Goal: Information Seeking & Learning: Learn about a topic

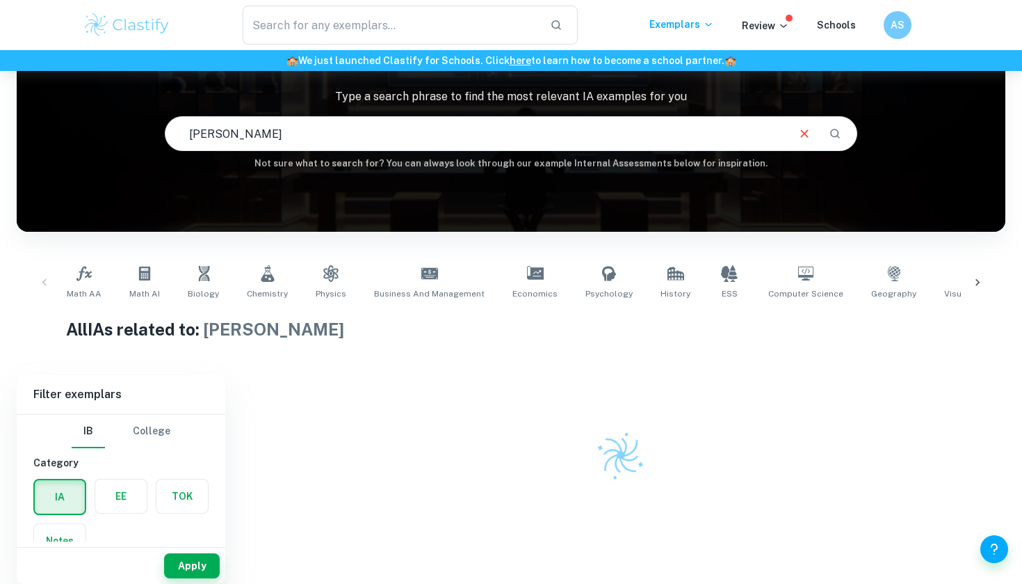
scroll to position [94, 0]
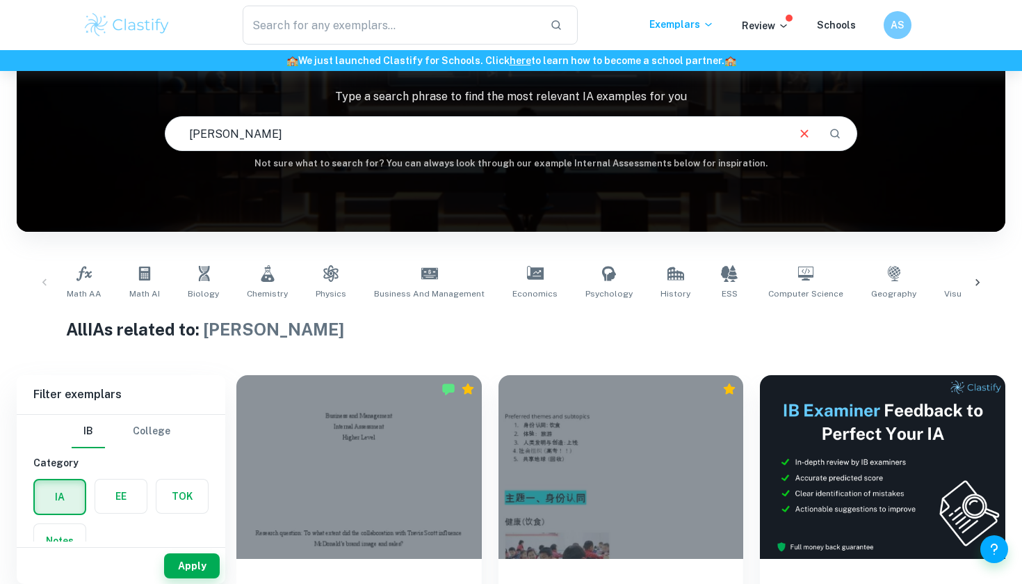
click at [543, 144] on input "[PERSON_NAME]" at bounding box center [476, 133] width 620 height 39
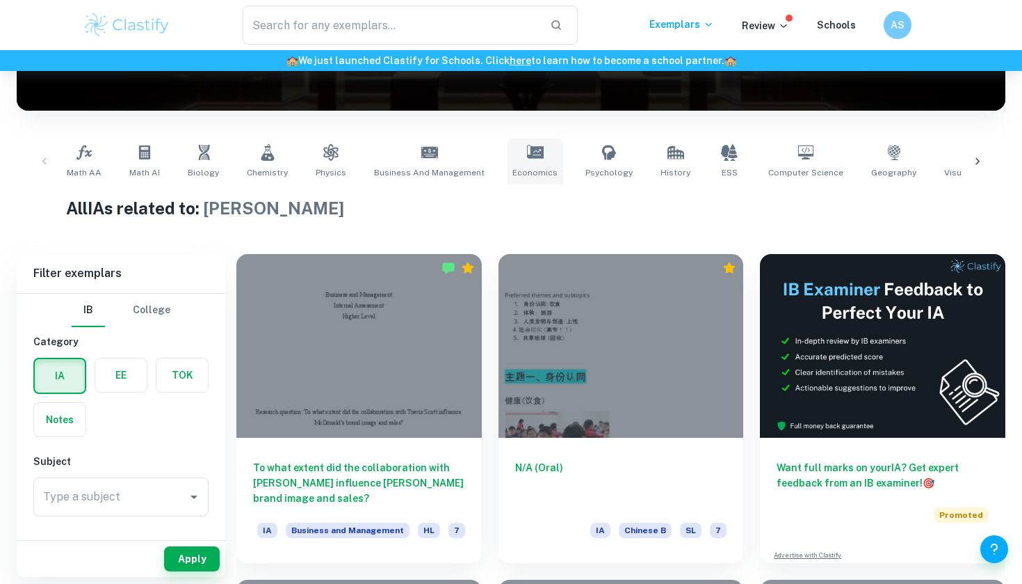
scroll to position [218, 0]
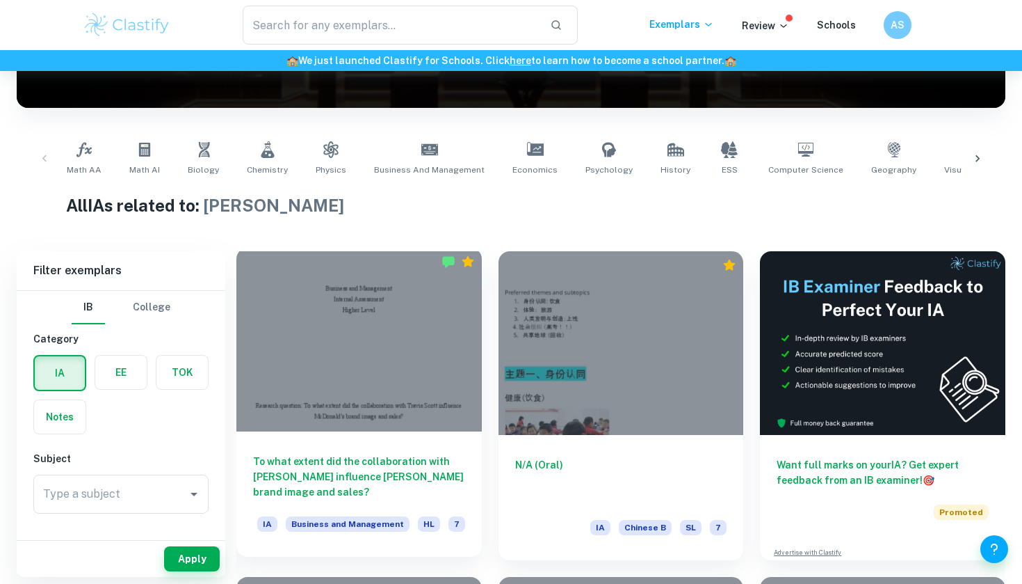
click at [363, 383] on div at bounding box center [359, 340] width 246 height 184
click at [362, 474] on h6 "To what extent did the collaboration with [PERSON_NAME] influence [PERSON_NAME]…" at bounding box center [359, 476] width 212 height 46
click at [369, 452] on div "To what extent did the collaboration with [PERSON_NAME] influence [PERSON_NAME]…" at bounding box center [359, 493] width 246 height 125
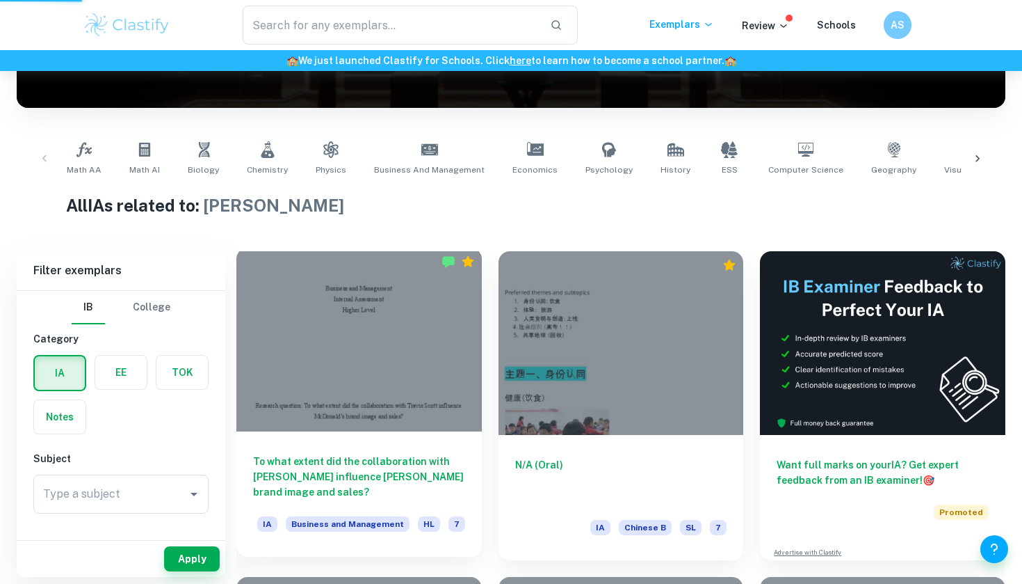
click at [369, 452] on div "To what extent did the collaboration with [PERSON_NAME] influence [PERSON_NAME]…" at bounding box center [359, 493] width 246 height 125
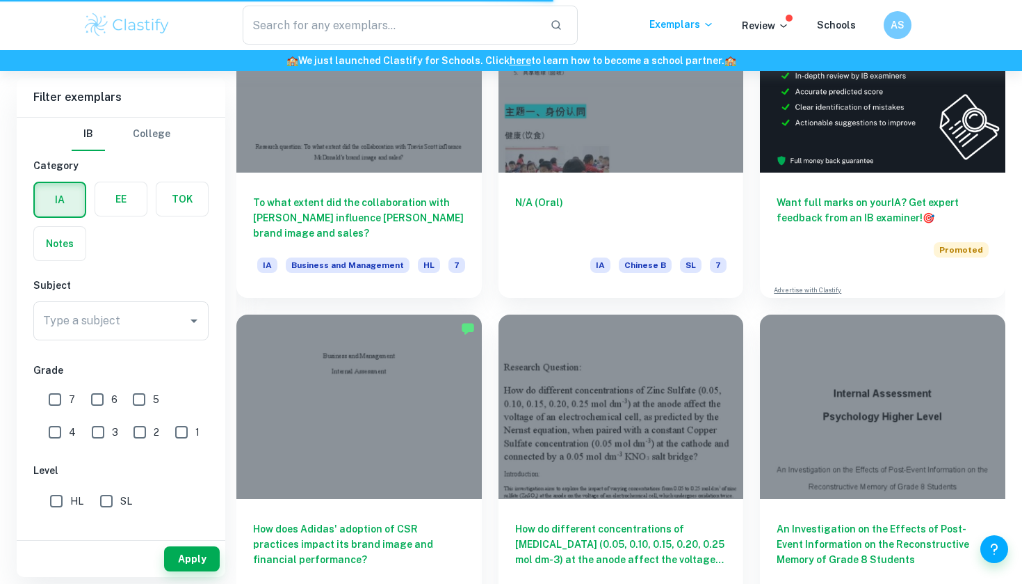
scroll to position [472, 0]
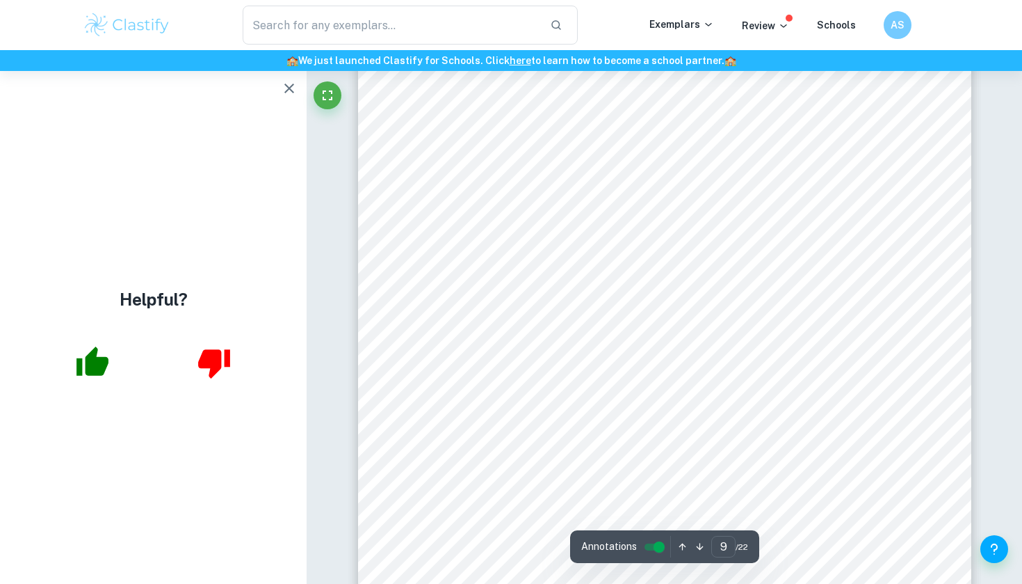
scroll to position [7447, 0]
click at [284, 86] on icon "button" at bounding box center [289, 88] width 17 height 17
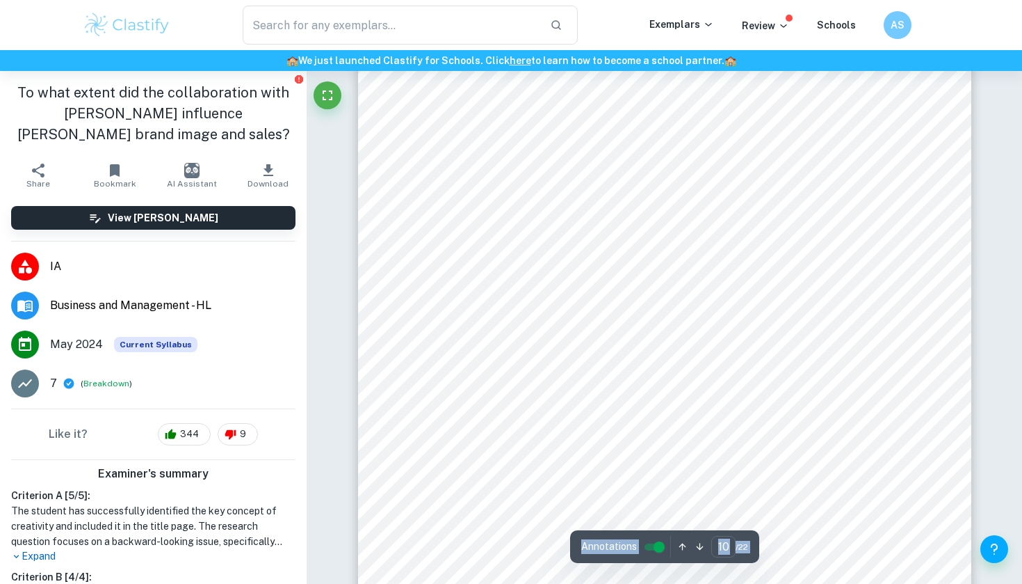
scroll to position [8267, 0]
drag, startPoint x: 434, startPoint y: 164, endPoint x: 869, endPoint y: 252, distance: 444.1
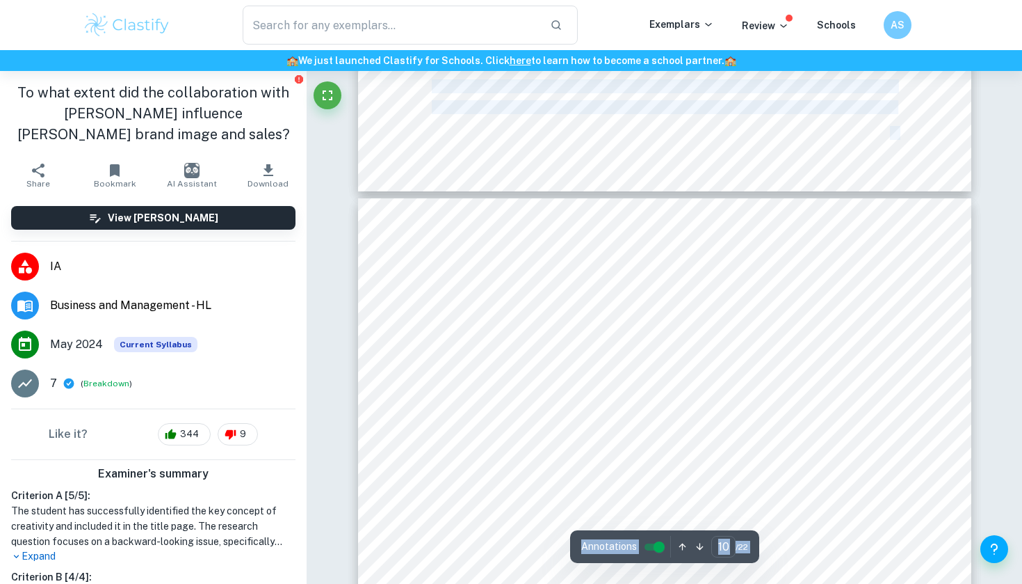
scroll to position [7782, 0]
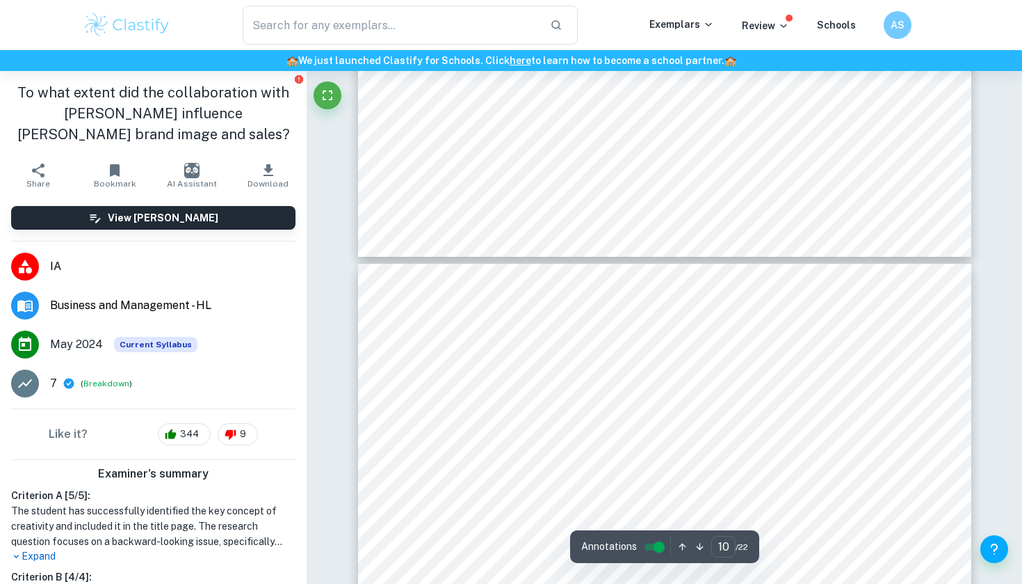
drag, startPoint x: 898, startPoint y: 433, endPoint x: 956, endPoint y: 357, distance: 96.3
click at [958, 357] on div "the overwhelming response from [PERSON_NAME] extensive following contributed to…" at bounding box center [664, 417] width 613 height 867
drag, startPoint x: 871, startPoint y: 430, endPoint x: 764, endPoint y: 223, distance: 233.3
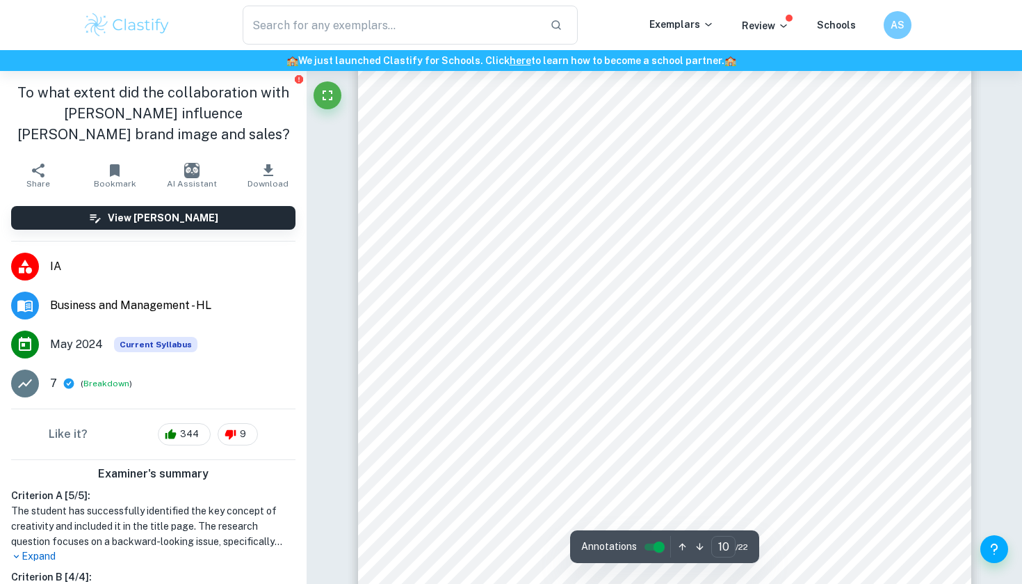
click at [764, 223] on div "the overwhelming response from [PERSON_NAME] extensive following contributed to…" at bounding box center [664, 417] width 613 height 867
click at [699, 198] on div "Although reported revenues include factors beyond the collaboration, it is evid…" at bounding box center [664, 242] width 613 height 867
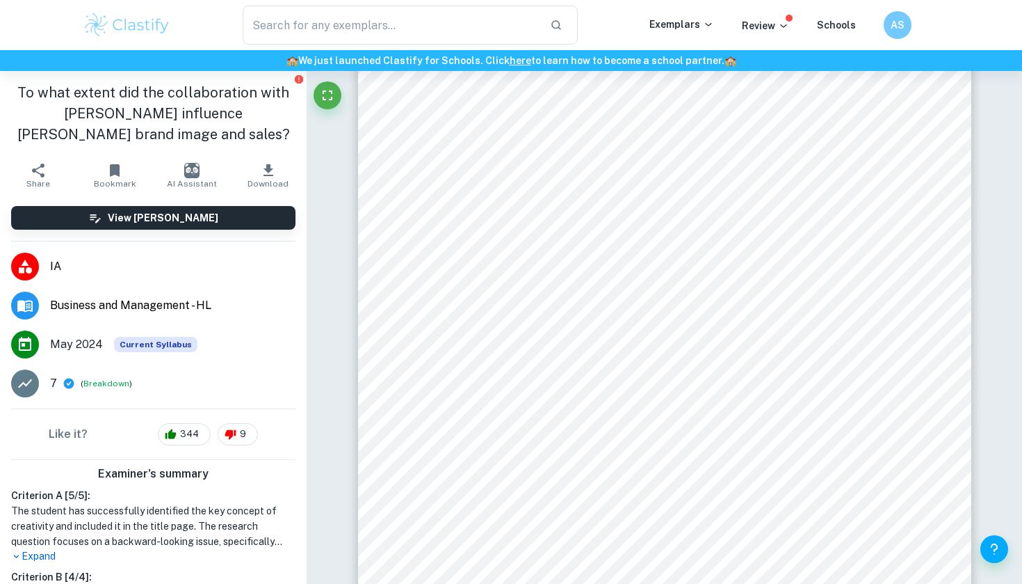
click at [209, 13] on div "​" at bounding box center [410, 25] width 479 height 39
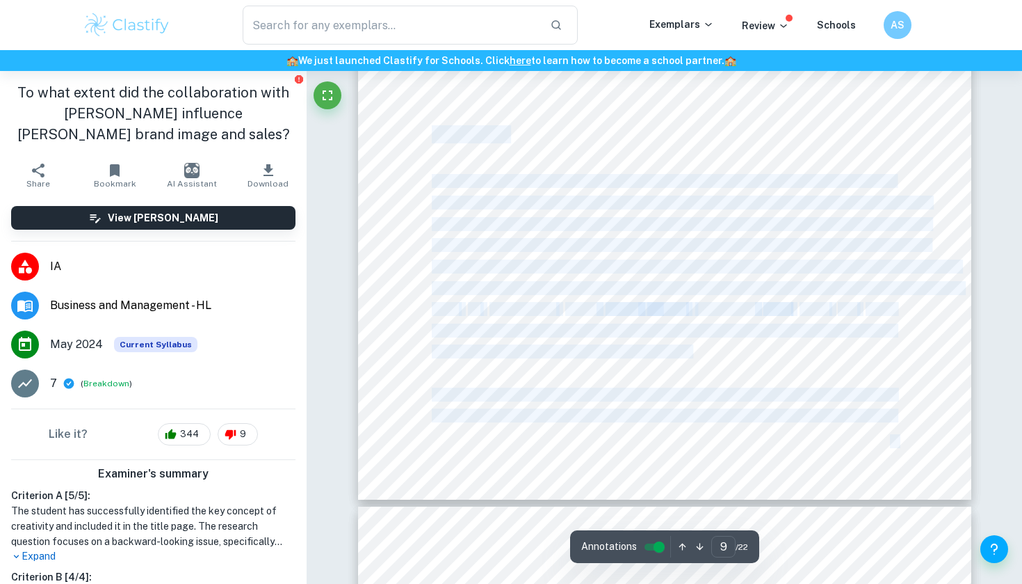
scroll to position [7547, 0]
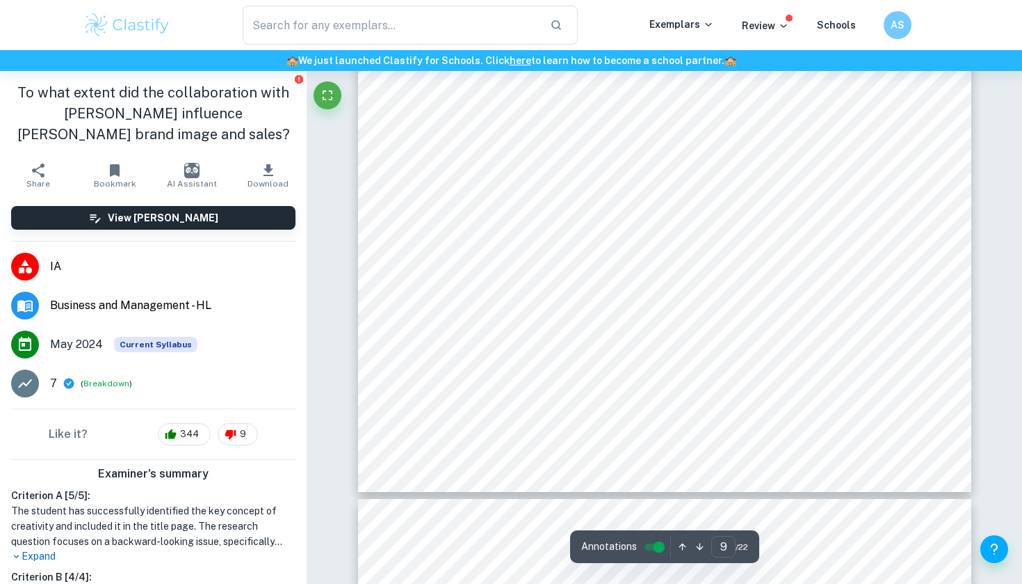
drag, startPoint x: 424, startPoint y: 231, endPoint x: 547, endPoint y: 271, distance: 130.2
click at [547, 271] on div "Although reported revenues include factors beyond the collaboration, it is evid…" at bounding box center [664, 58] width 613 height 867
click at [431, 168] on div "Although reported revenues include factors beyond the collaboration, it is evid…" at bounding box center [664, 58] width 613 height 867
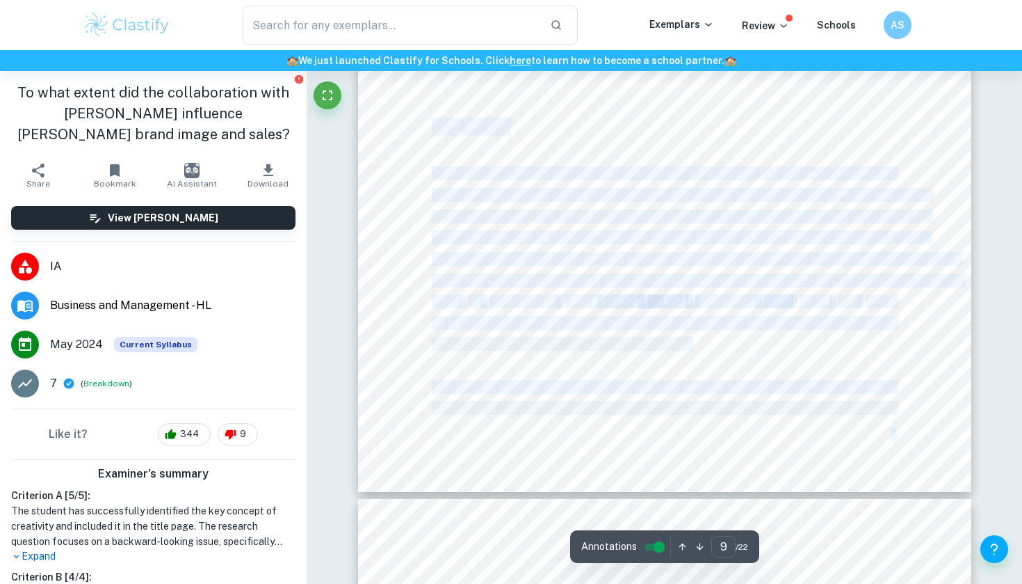
drag, startPoint x: 431, startPoint y: 168, endPoint x: 435, endPoint y: 181, distance: 13.2
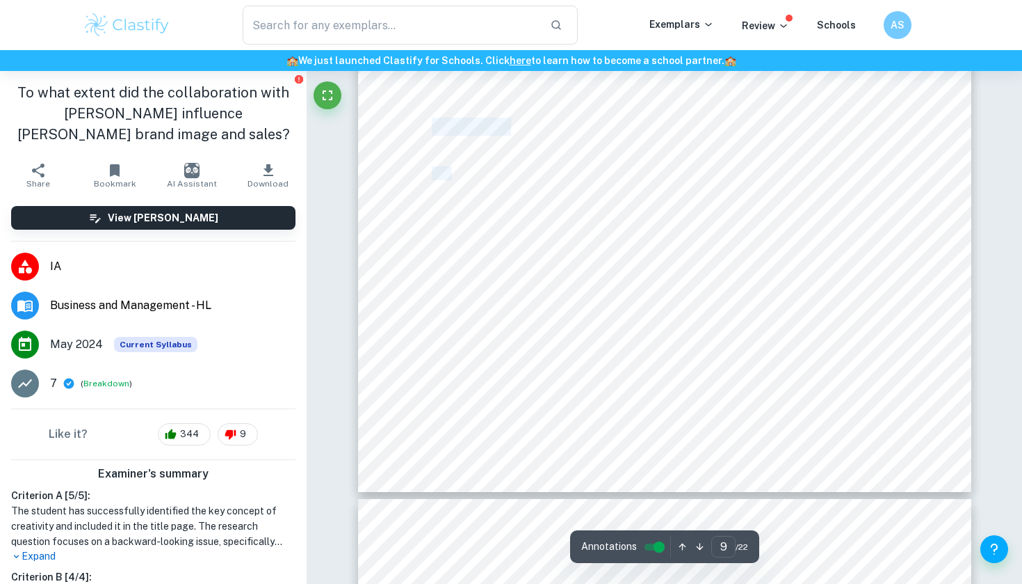
click at [435, 181] on div "Although reported revenues include factors beyond the collaboration, it is evid…" at bounding box center [664, 58] width 613 height 867
click at [431, 176] on div "Although reported revenues include factors beyond the collaboration, it is evid…" at bounding box center [664, 58] width 613 height 867
drag, startPoint x: 433, startPoint y: 169, endPoint x: 799, endPoint y: 417, distance: 442.1
click at [799, 417] on div "Although reported revenues include factors beyond the collaboration, it is evid…" at bounding box center [664, 58] width 613 height 867
copy div "Although reported revenues include factors beyond the collaboration, it is evid…"
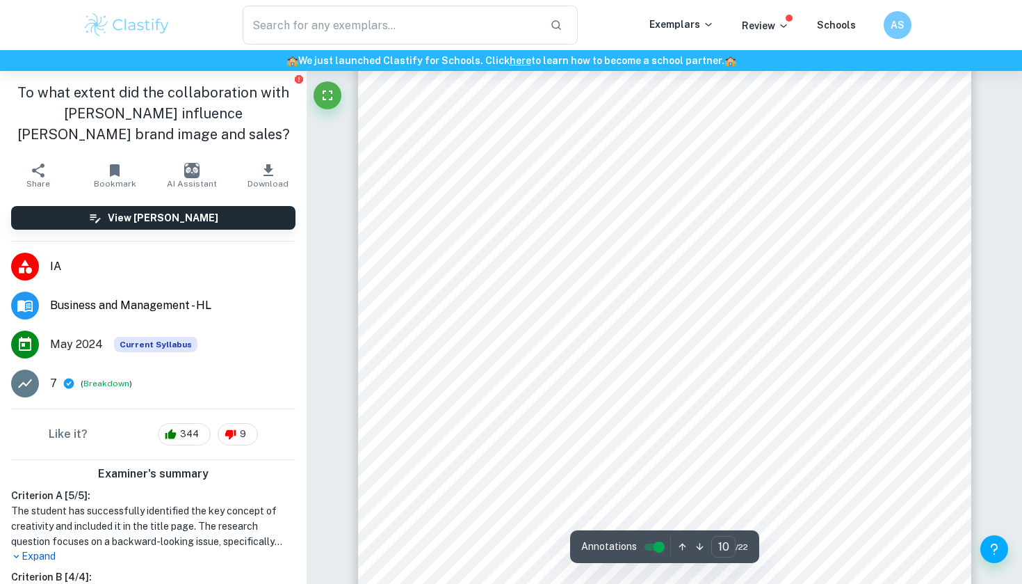
scroll to position [8024, 0]
drag, startPoint x: 428, startPoint y: 104, endPoint x: 434, endPoint y: 97, distance: 9.4
click at [434, 97] on div "the overwhelming response from [PERSON_NAME] extensive following contributed to…" at bounding box center [664, 455] width 613 height 867
copy span "t"
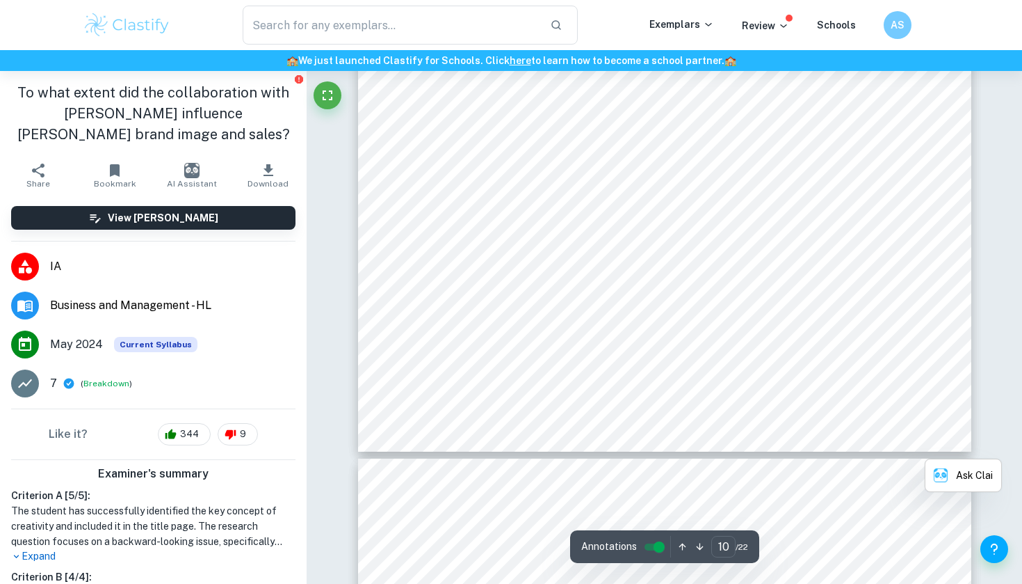
scroll to position [8252, 0]
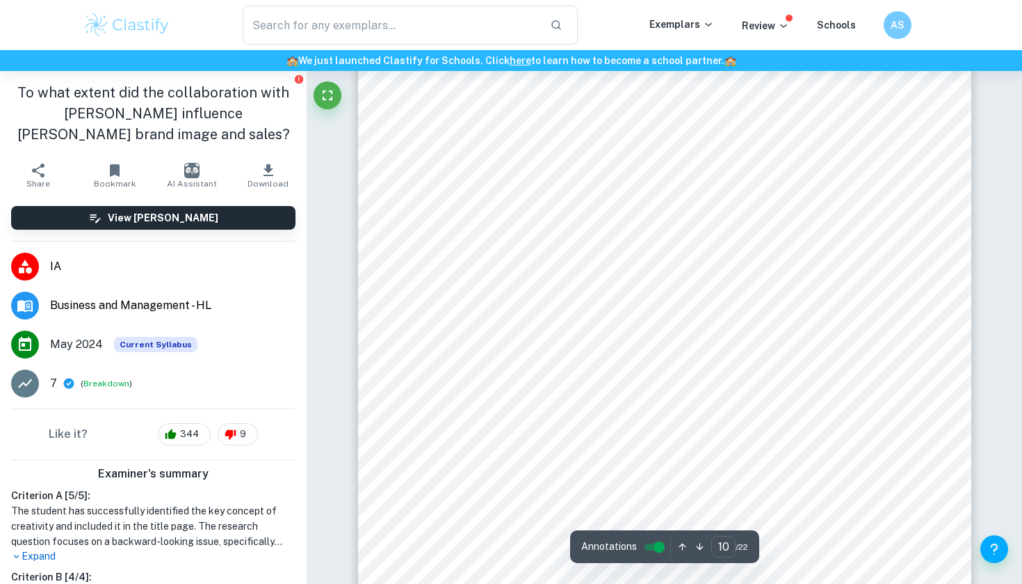
click at [407, 131] on div "the overwhelming response from [PERSON_NAME] extensive following contributed to…" at bounding box center [664, 226] width 613 height 867
click at [561, 239] on div "Business and Management Internal Assessment Higher Level Research question: To …" at bounding box center [664, 518] width 613 height 867
type input "3"
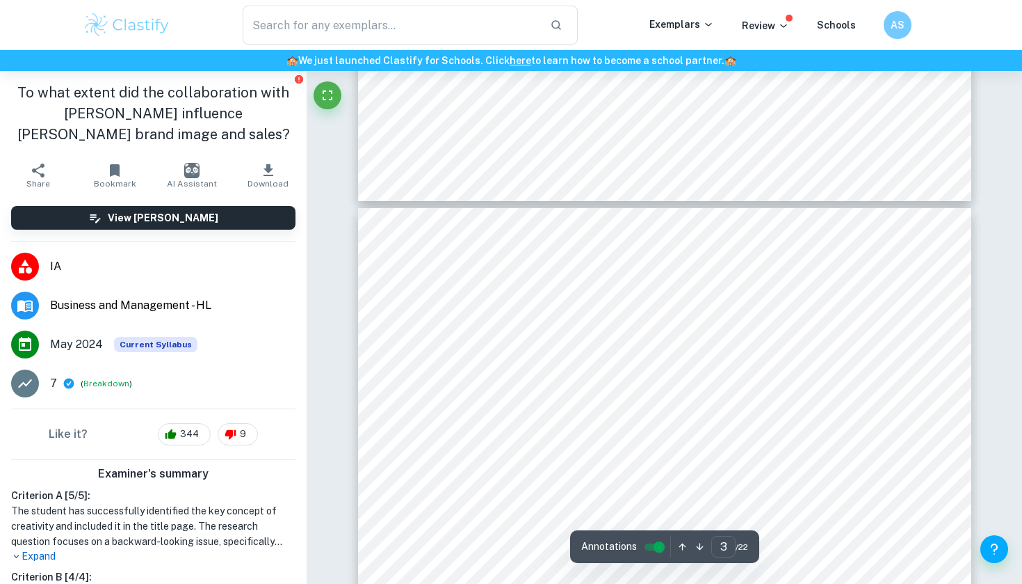
scroll to position [1725, 0]
drag, startPoint x: 435, startPoint y: 292, endPoint x: 547, endPoint y: 228, distance: 129.0
